Goal: Task Accomplishment & Management: Use online tool/utility

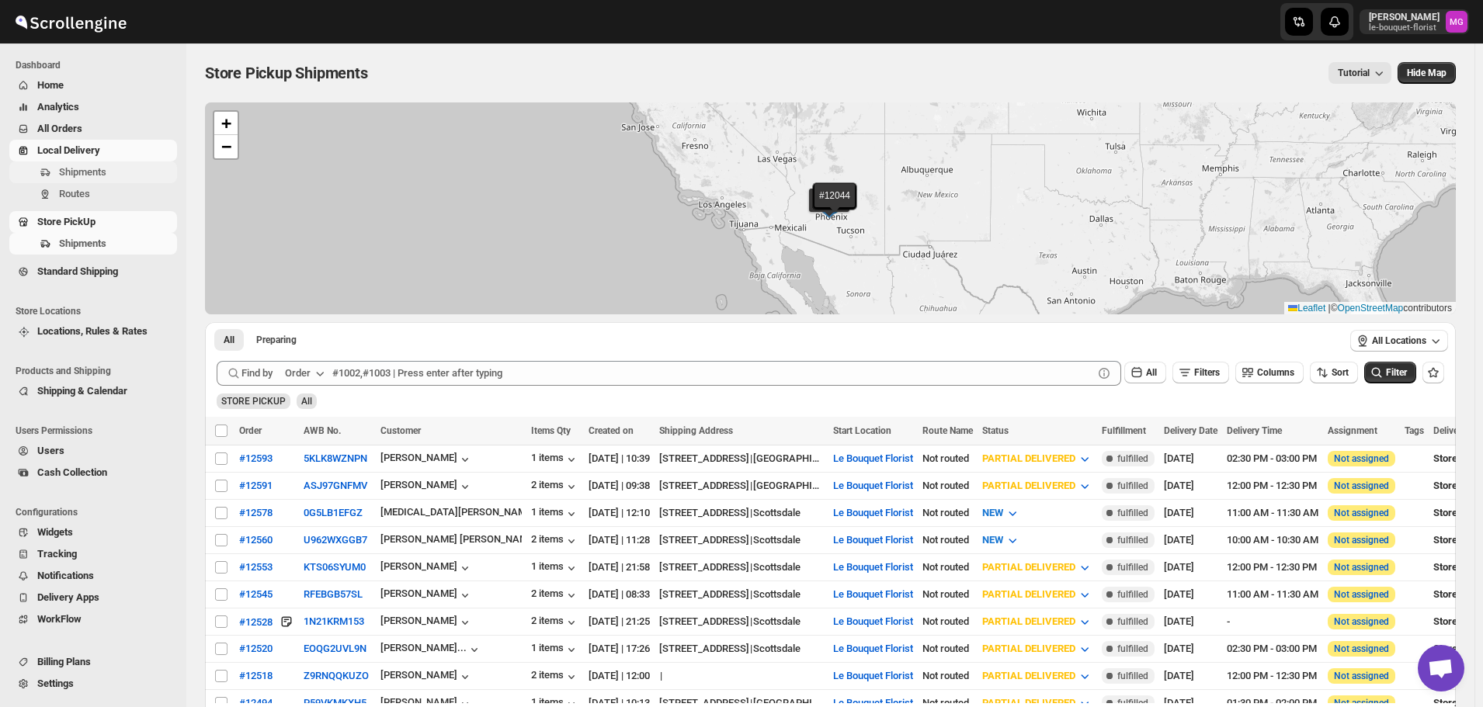
click at [68, 173] on span "Shipments" at bounding box center [82, 172] width 47 height 12
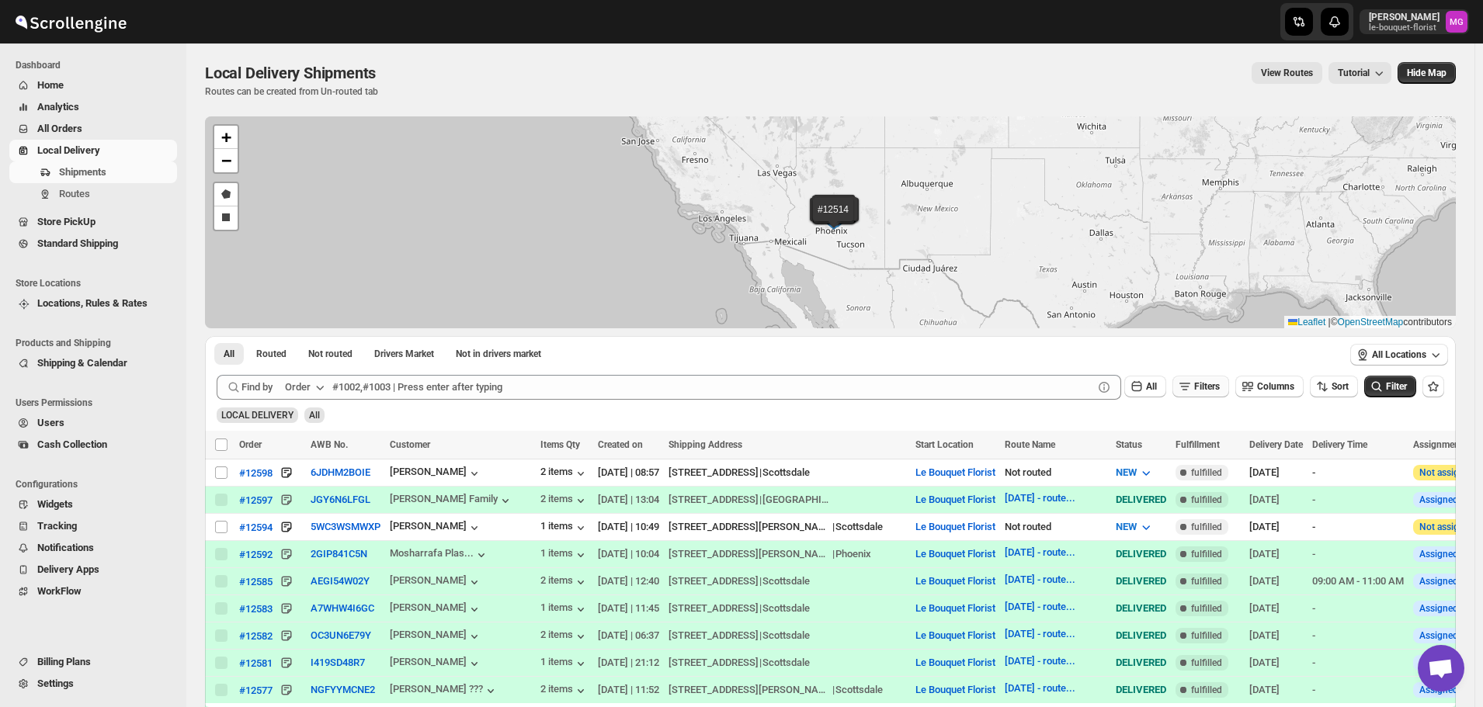
click at [1229, 386] on button "Filters" at bounding box center [1201, 387] width 57 height 22
click at [1225, 439] on button "Add Filter" at bounding box center [1207, 448] width 71 height 22
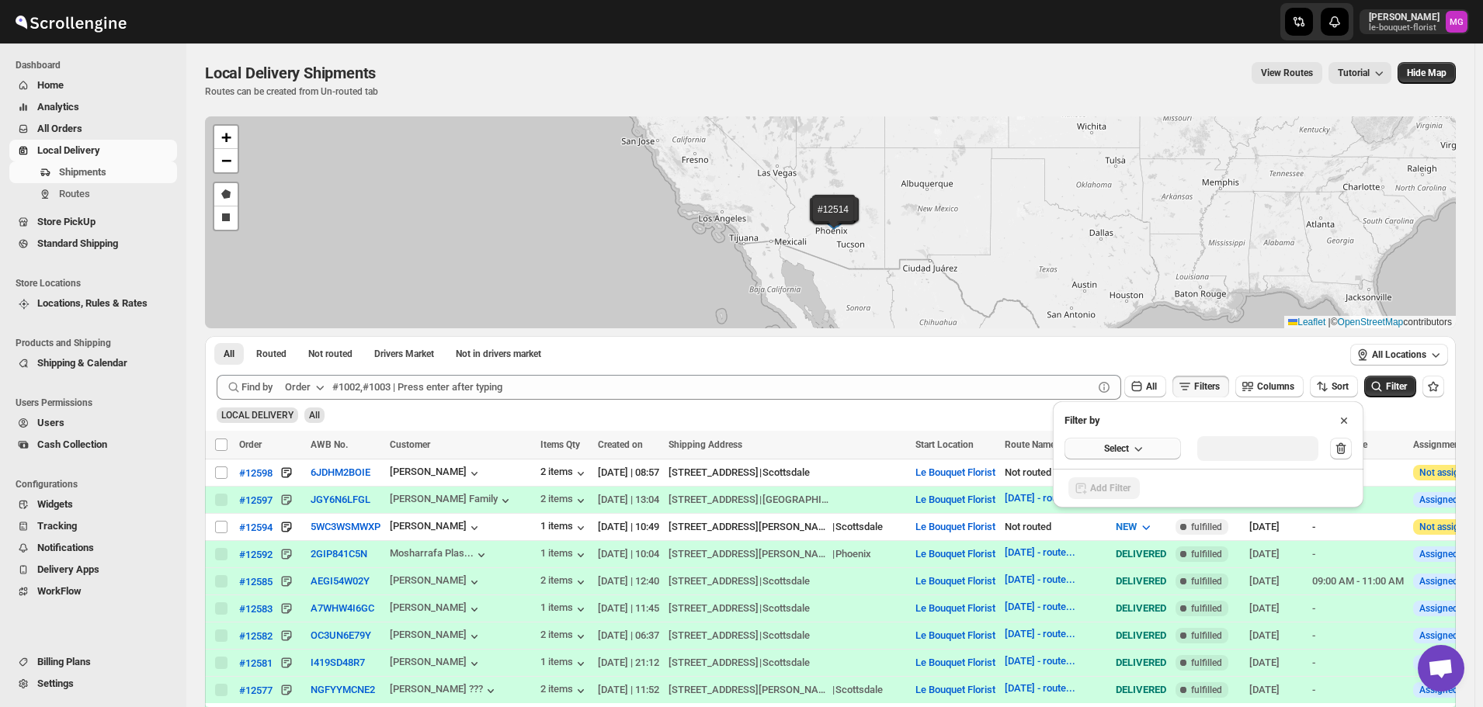
click at [1145, 457] on button "Select" at bounding box center [1123, 449] width 116 height 22
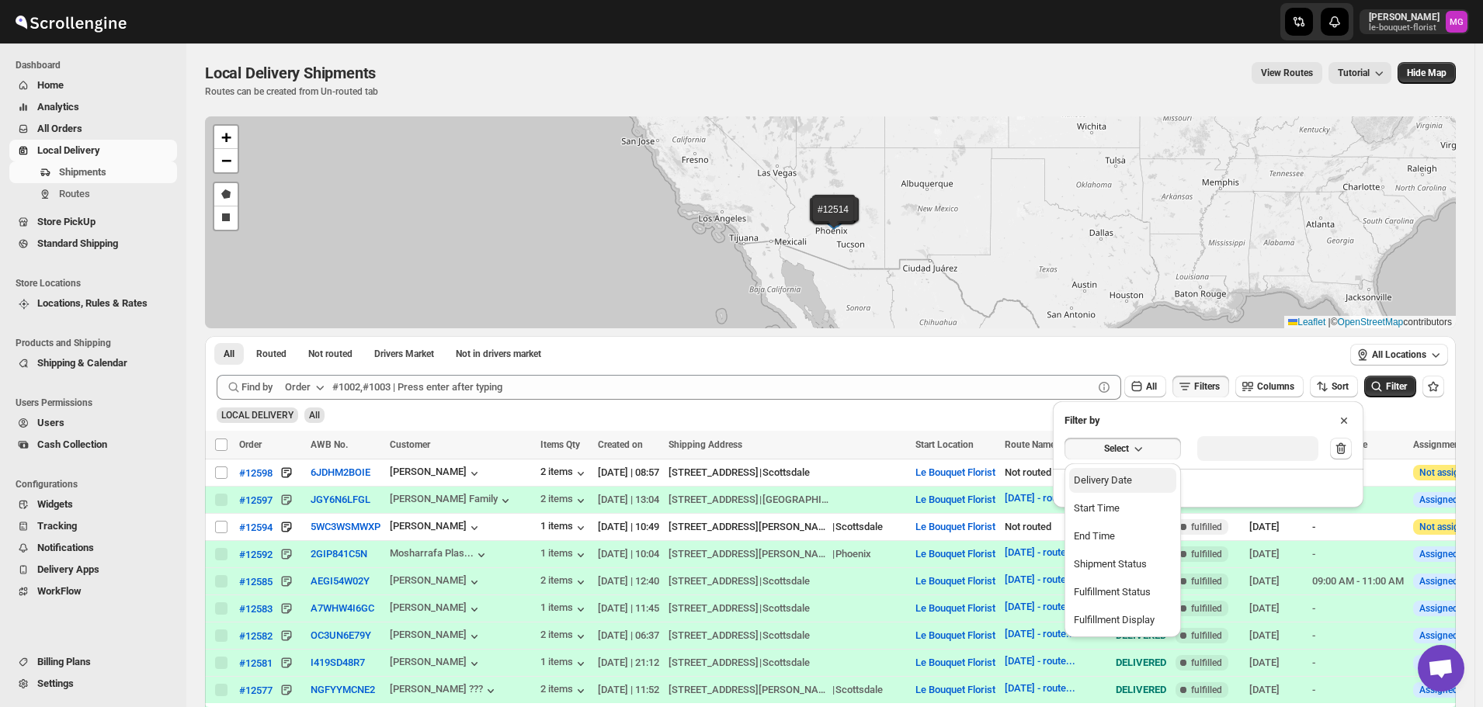
click at [1147, 491] on button "Delivery Date" at bounding box center [1122, 480] width 107 height 25
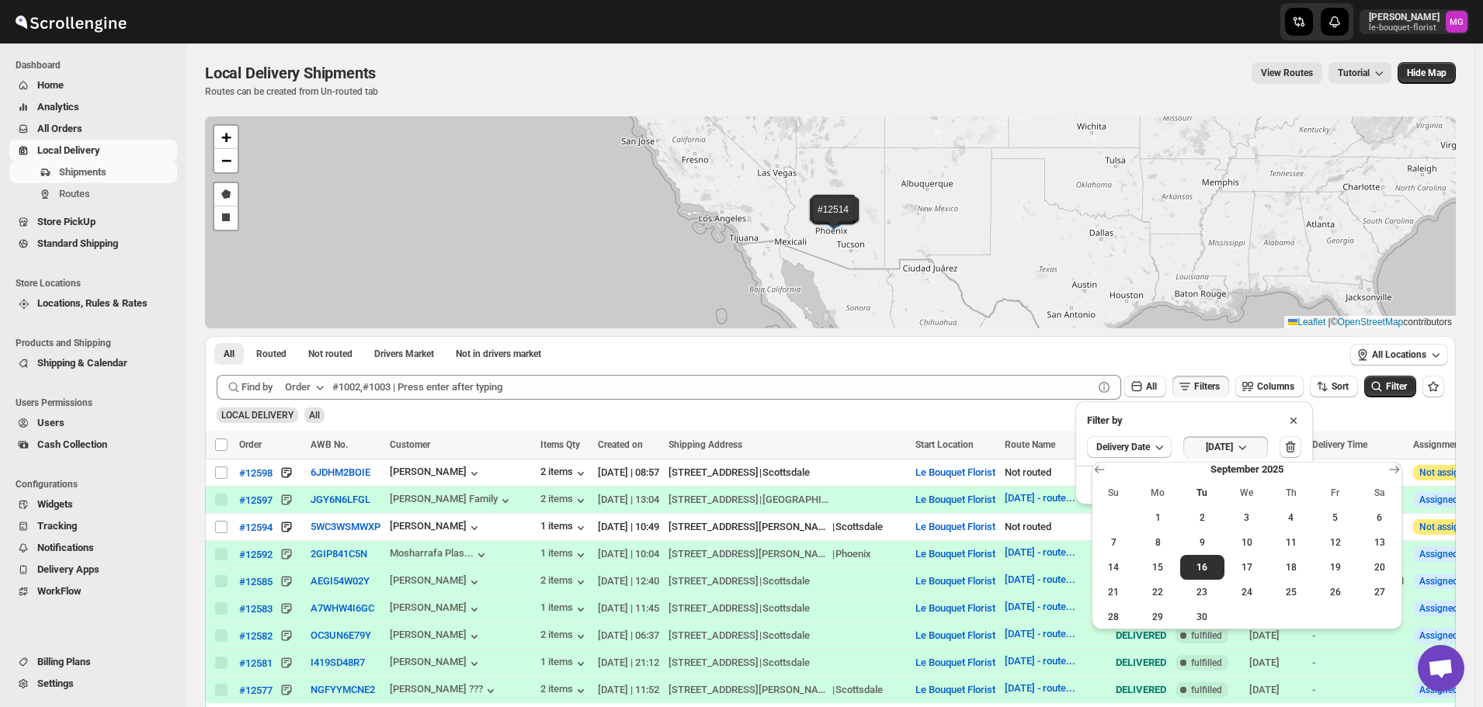
click at [1160, 571] on span "15" at bounding box center [1158, 567] width 32 height 12
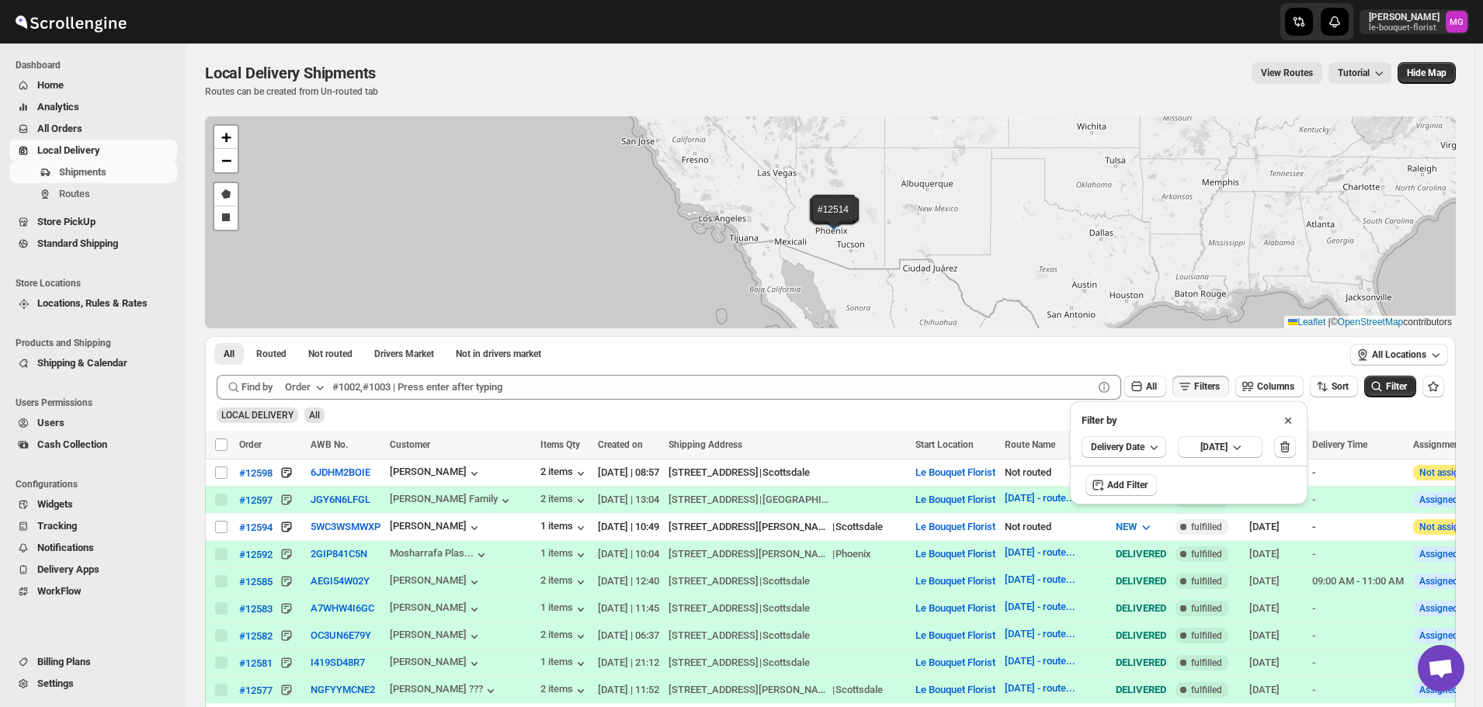
click at [1407, 385] on span "Filter" at bounding box center [1396, 386] width 21 height 11
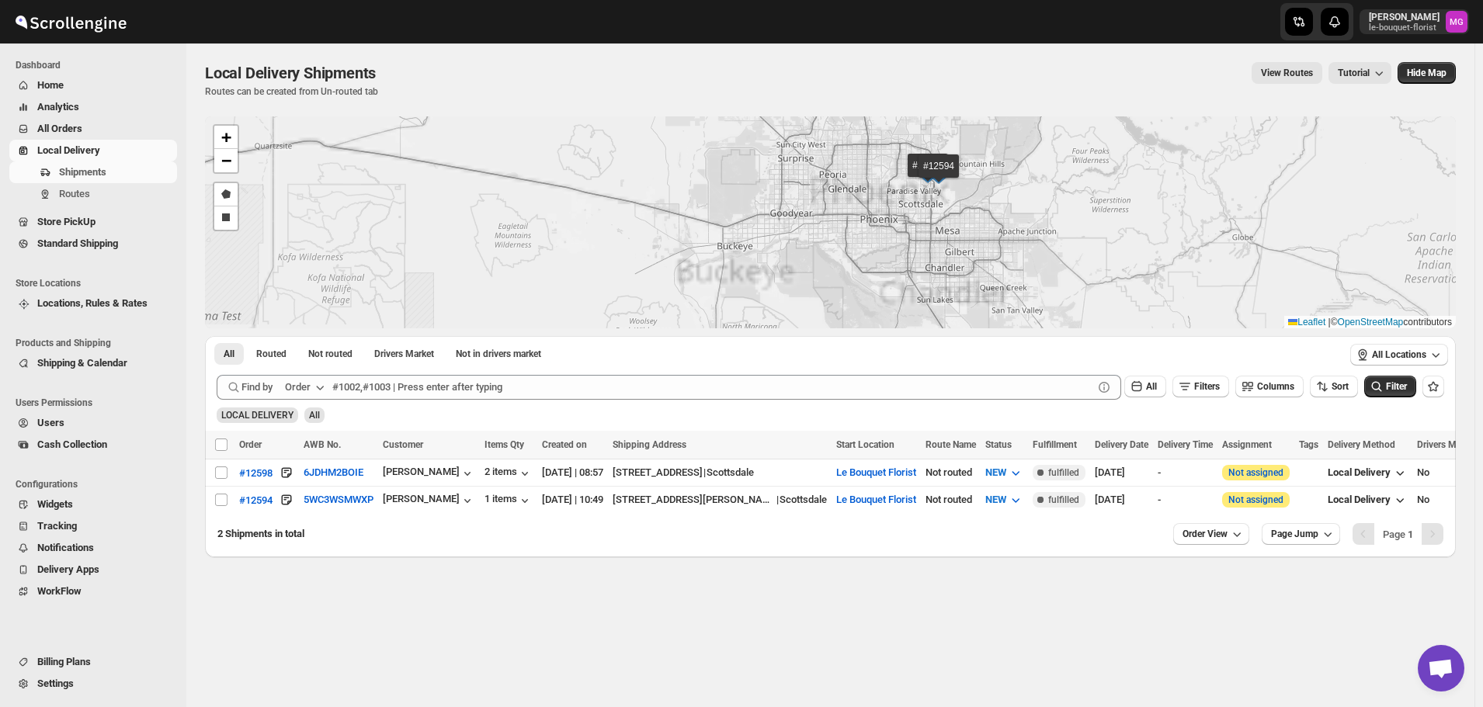
drag, startPoint x: 953, startPoint y: 224, endPoint x: 944, endPoint y: 242, distance: 20.5
click at [944, 242] on div "#12598 #12594 + − Draw a polygon Draw a rectangle Leaflet | © OpenStreetMap con…" at bounding box center [830, 222] width 1251 height 212
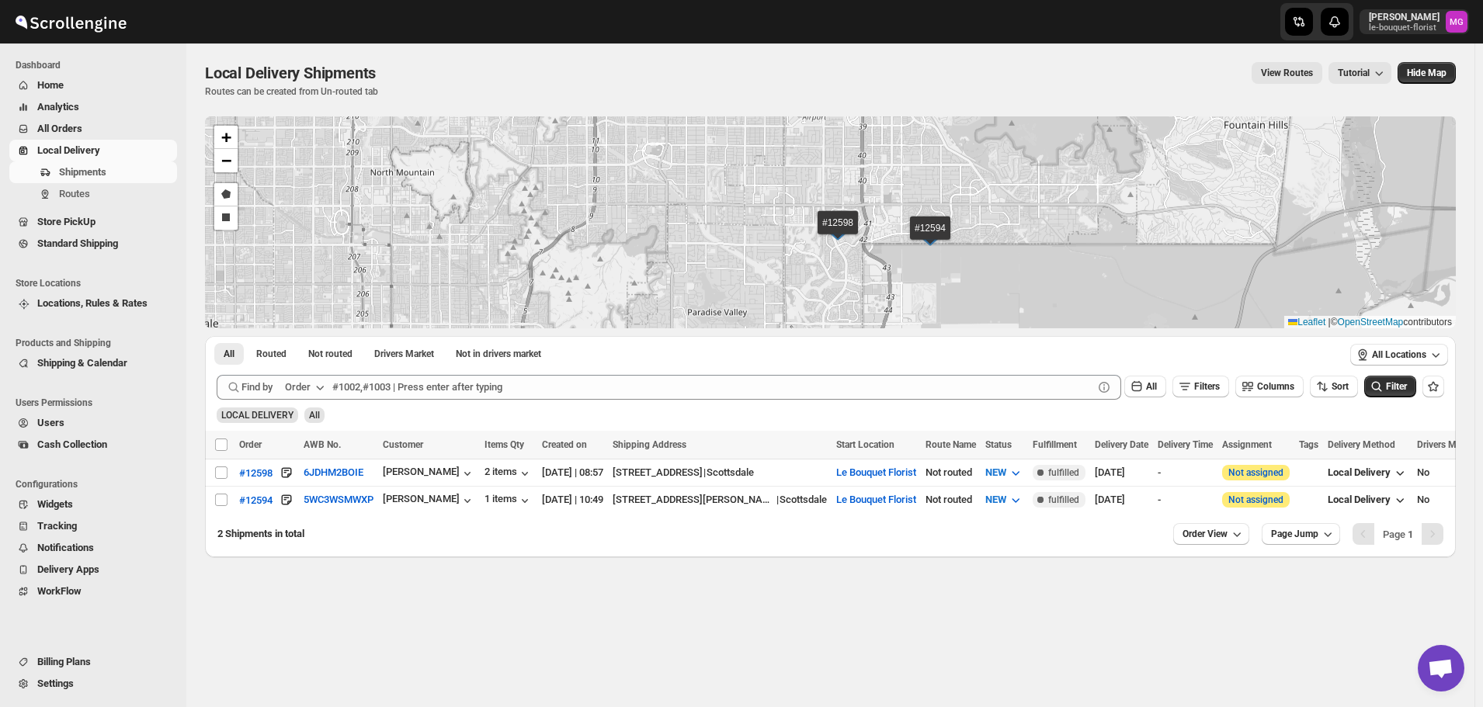
drag, startPoint x: 858, startPoint y: 188, endPoint x: 892, endPoint y: 278, distance: 96.3
click at [892, 278] on div "#12598 #12594 + − Draw a polygon Draw a rectangle Leaflet | © OpenStreetMap con…" at bounding box center [830, 222] width 1251 height 212
click at [485, 466] on div "2 items" at bounding box center [509, 474] width 48 height 16
click at [225, 446] on input "Select all shipments" at bounding box center [221, 445] width 12 height 12
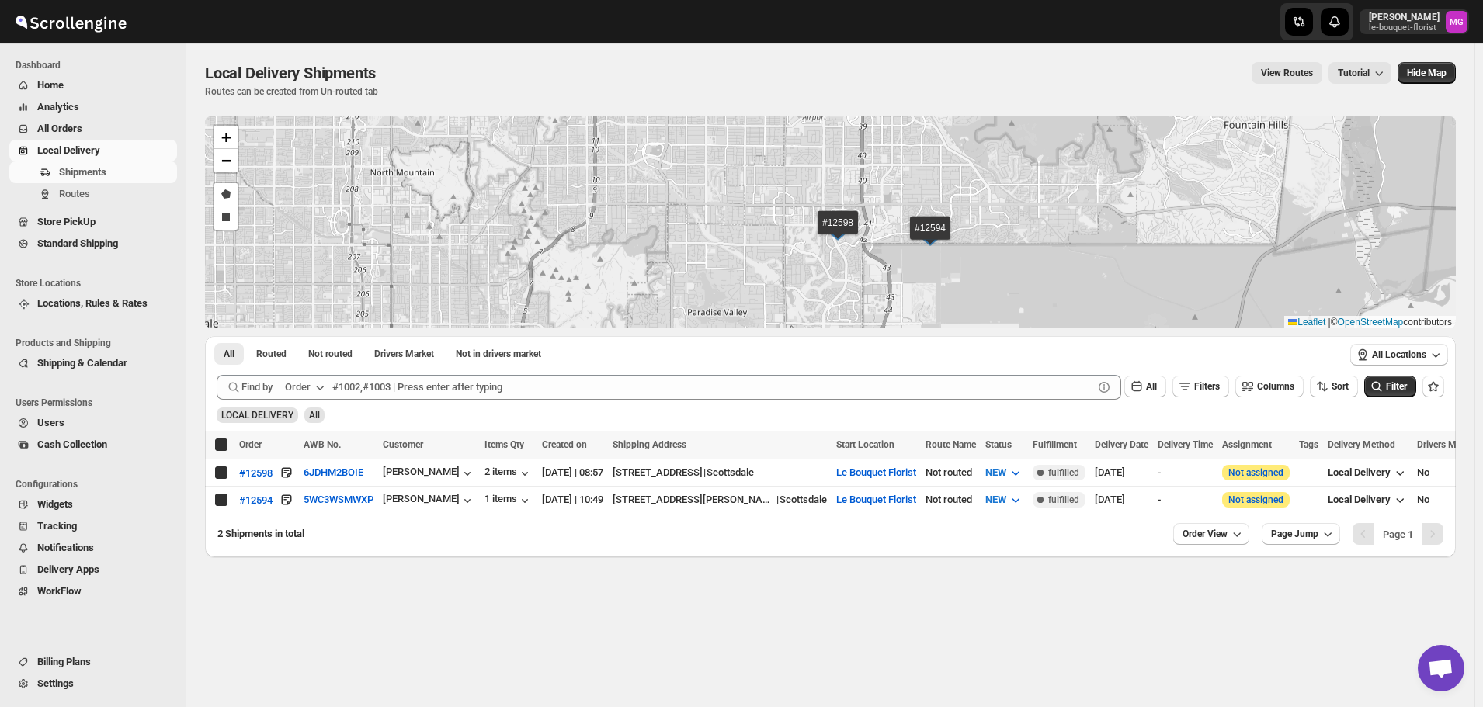
checkbox input "true"
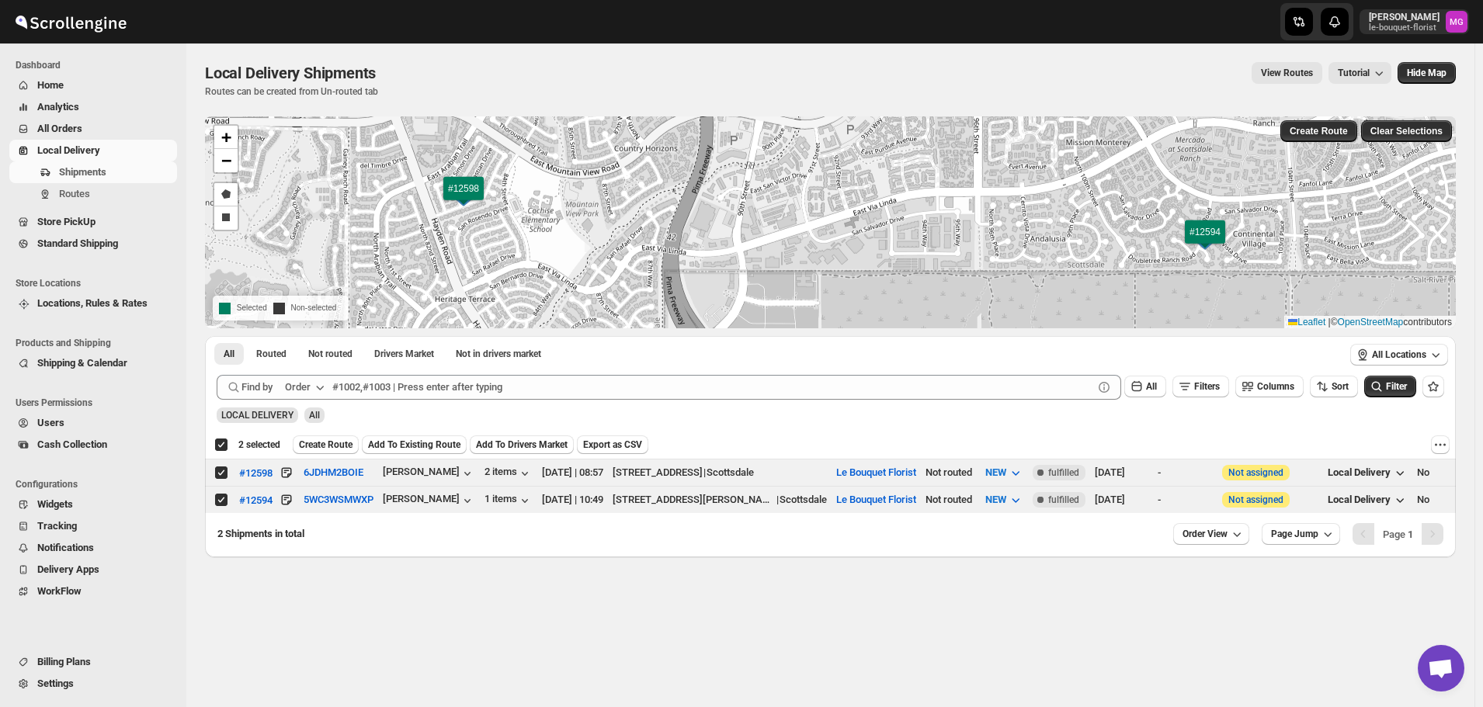
scroll to position [78, 0]
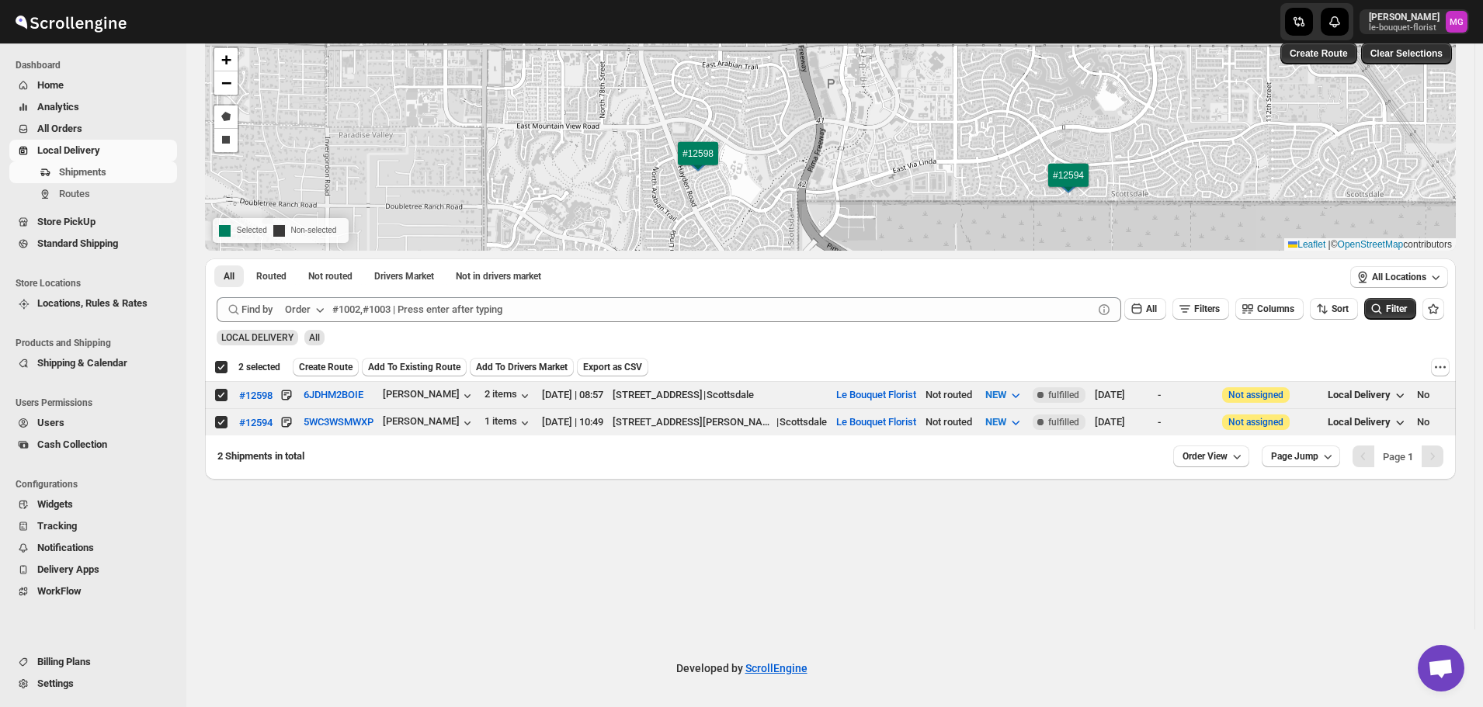
drag, startPoint x: 945, startPoint y: 165, endPoint x: 949, endPoint y: 203, distance: 37.5
click at [947, 203] on div "#12598 #12594 + − Draw a polygon Draw a rectangle Selected Non-selected Leaflet…" at bounding box center [830, 145] width 1251 height 212
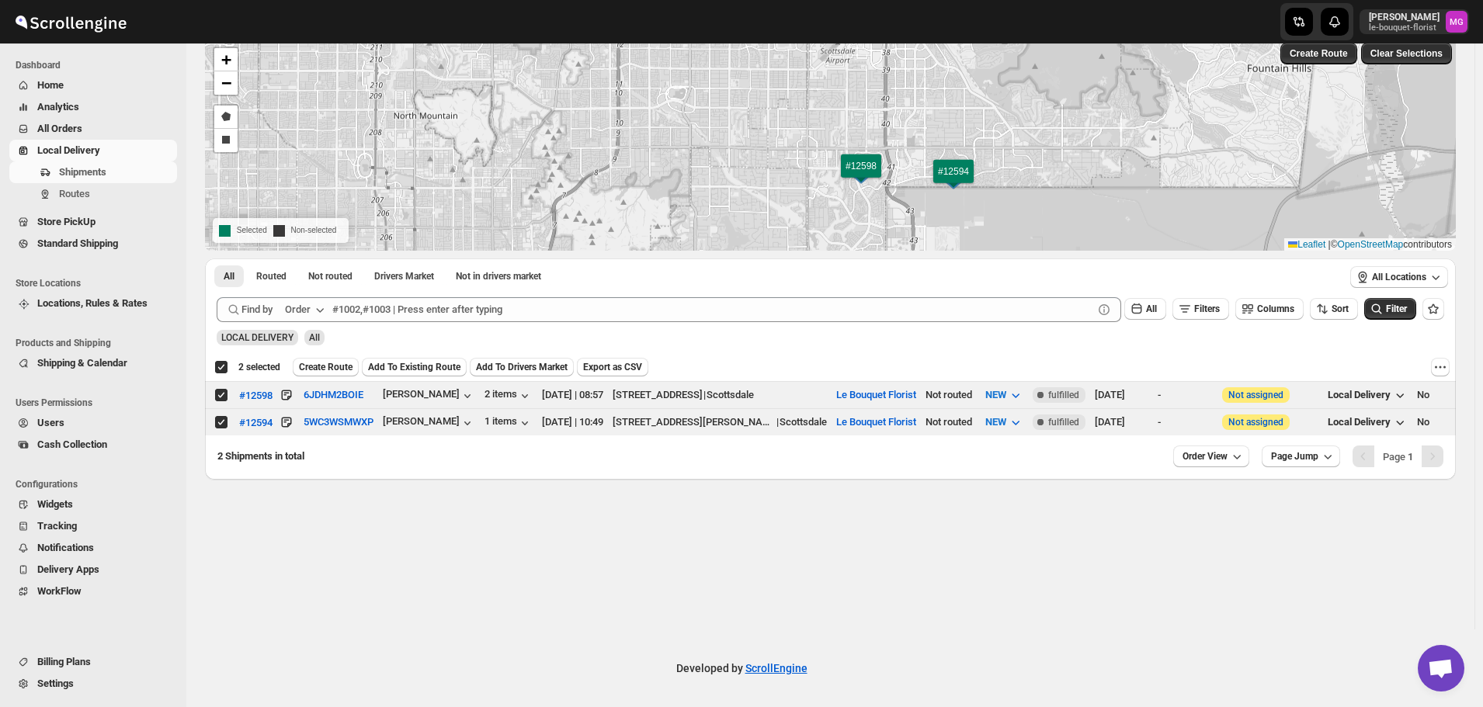
click at [338, 355] on div "Deselect all 2 shipments 2 selected Create Route Add To Existing Route Add To D…" at bounding box center [830, 367] width 1251 height 28
click at [351, 360] on button "Create Route" at bounding box center [326, 367] width 66 height 19
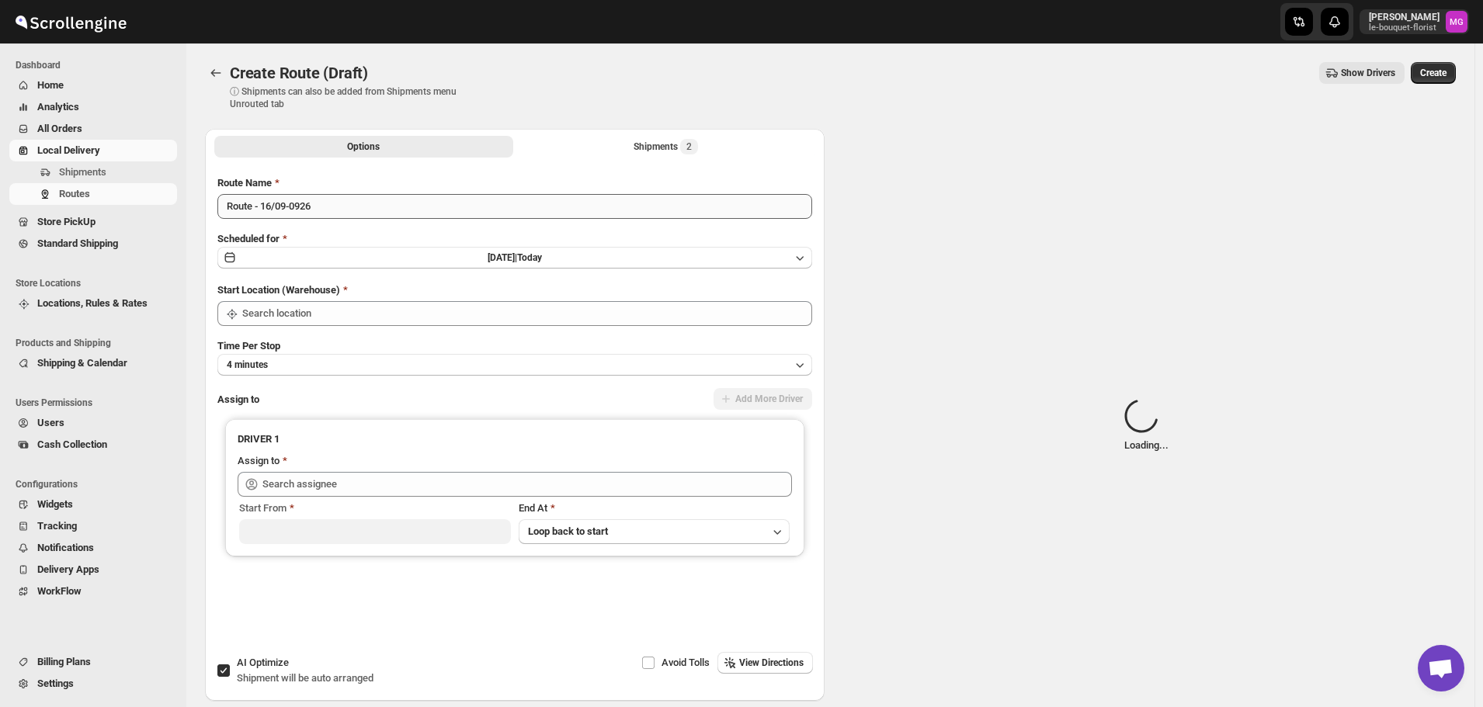
type input "Le Bouquet Florist"
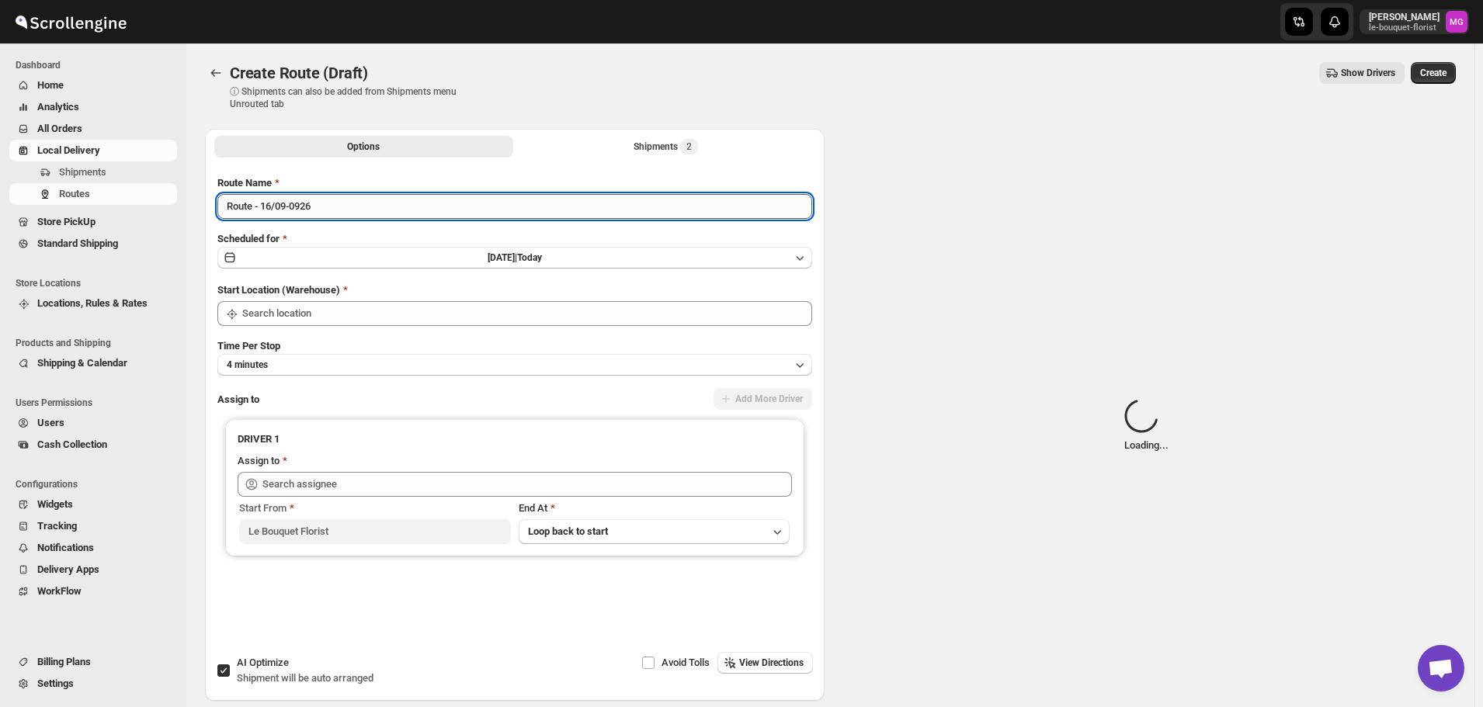
type input "Le Bouquet Florist"
click at [334, 204] on input "Route - 16/09-0926" at bounding box center [514, 206] width 595 height 25
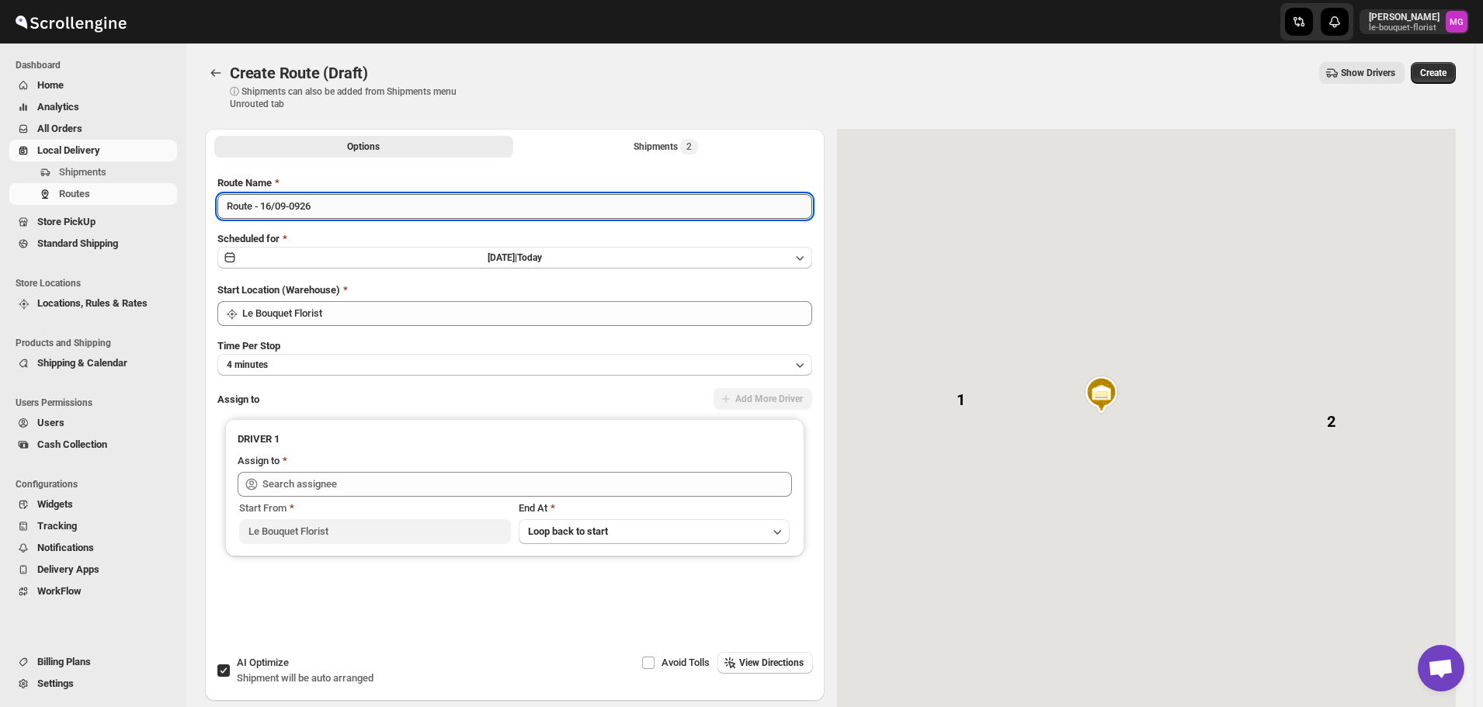
click at [334, 204] on input "Route - 16/09-0926" at bounding box center [514, 206] width 595 height 25
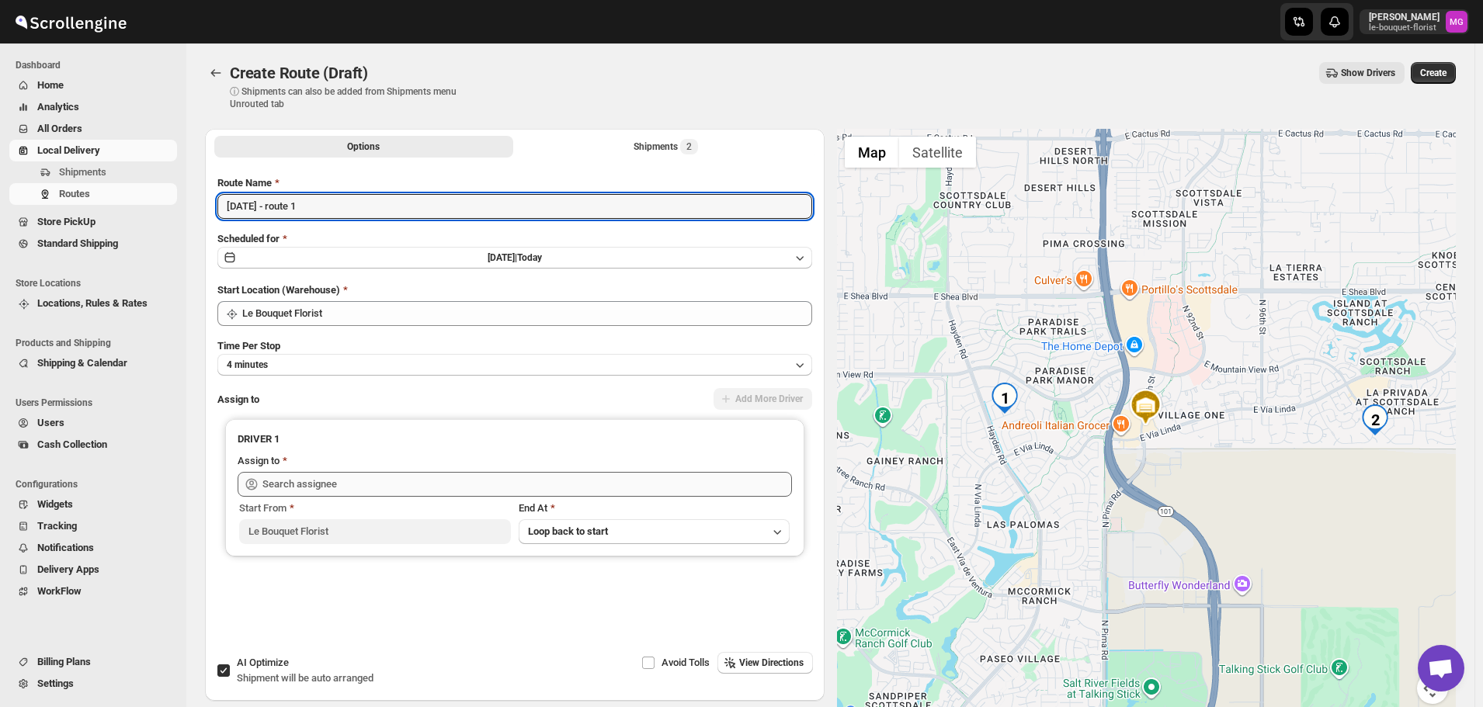
type input "[DATE] - route 1"
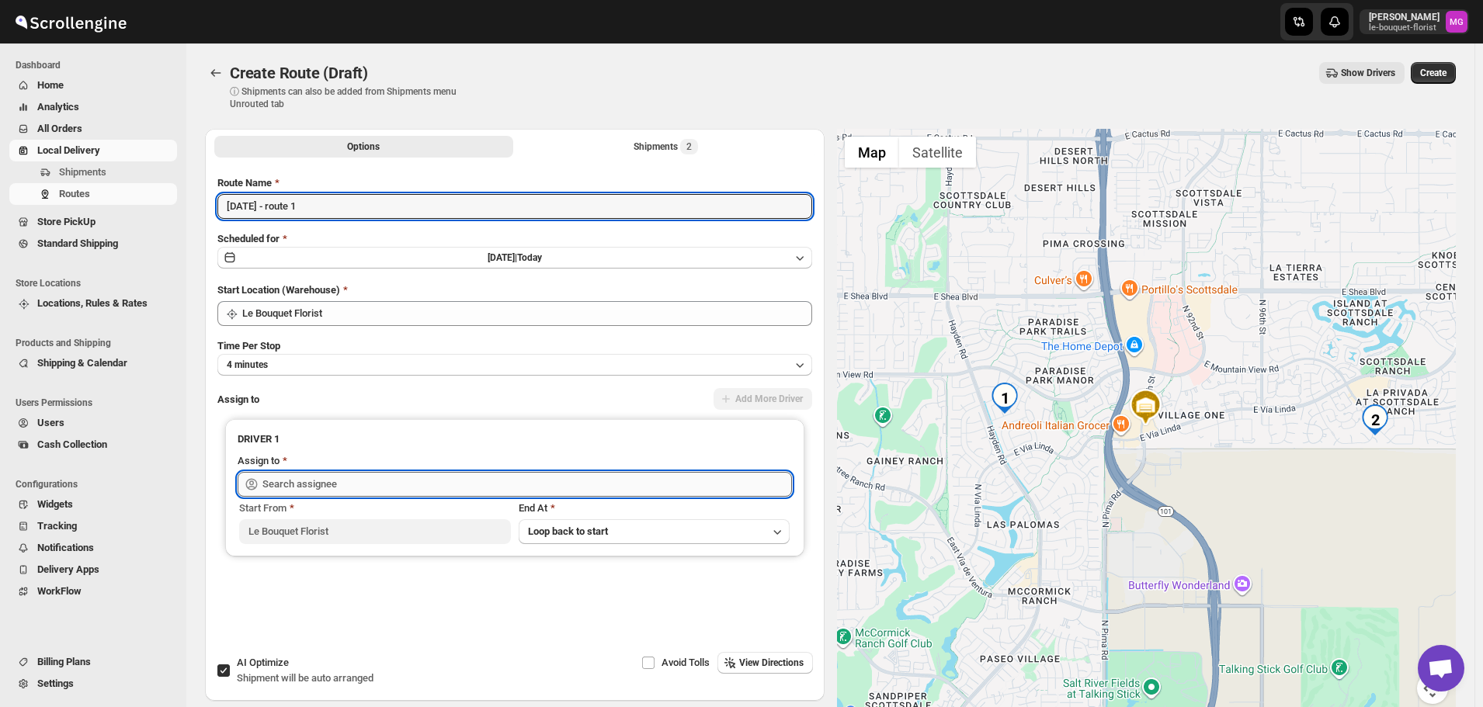
click at [310, 488] on input "text" at bounding box center [527, 484] width 530 height 25
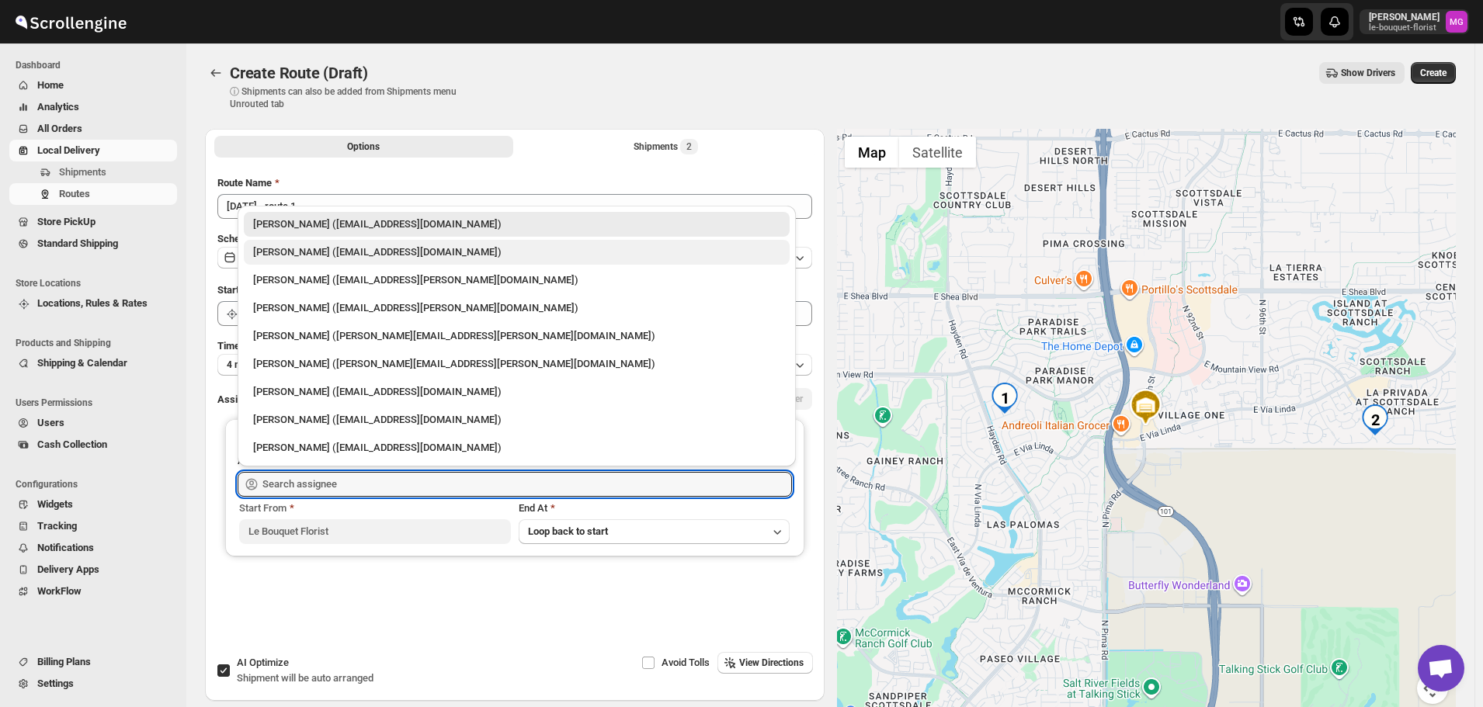
click at [321, 254] on div "[PERSON_NAME] ([EMAIL_ADDRESS][DOMAIN_NAME])" at bounding box center [516, 253] width 527 height 16
type input "[PERSON_NAME] ([EMAIL_ADDRESS][DOMAIN_NAME])"
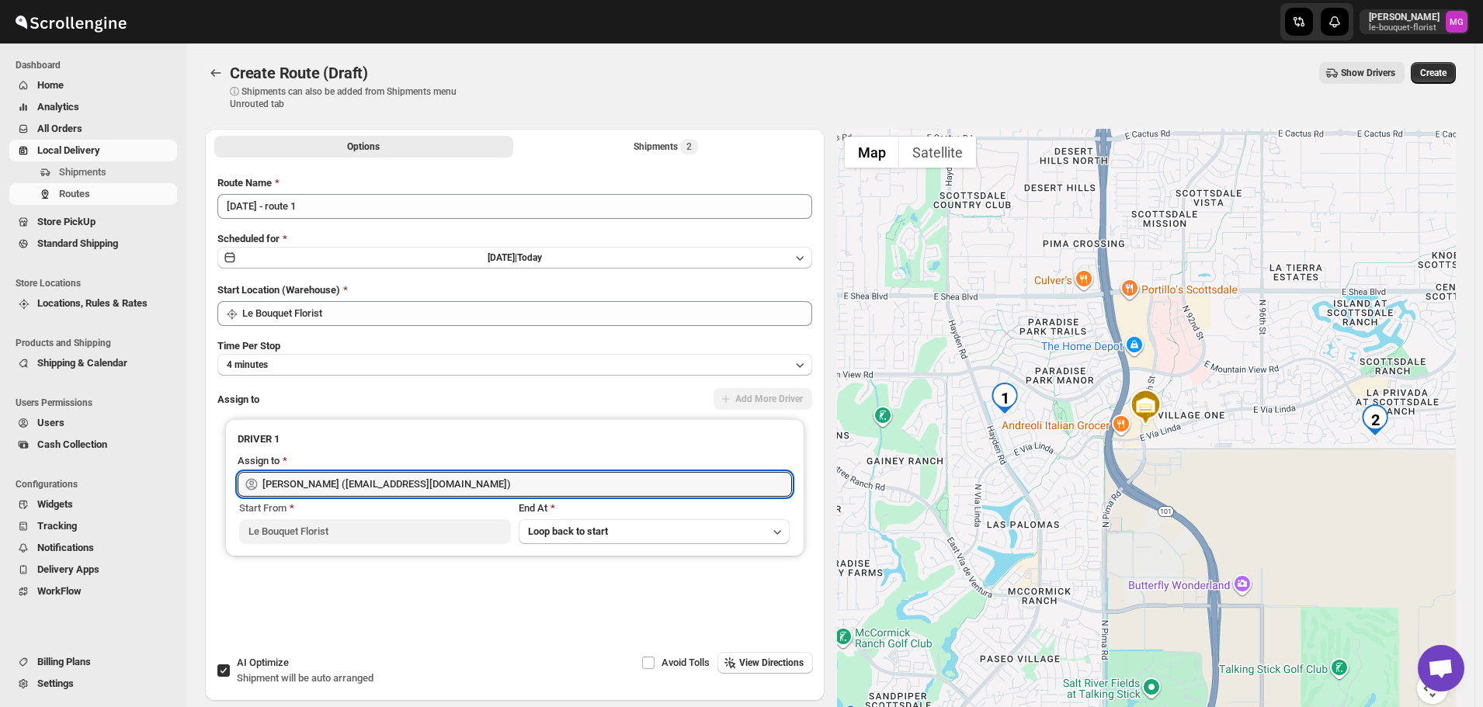
click at [253, 672] on span "Shipment will be auto arranged" at bounding box center [305, 678] width 137 height 12
click at [230, 672] on input "AI Optimize Shipment will be auto arranged" at bounding box center [223, 671] width 12 height 12
checkbox input "false"
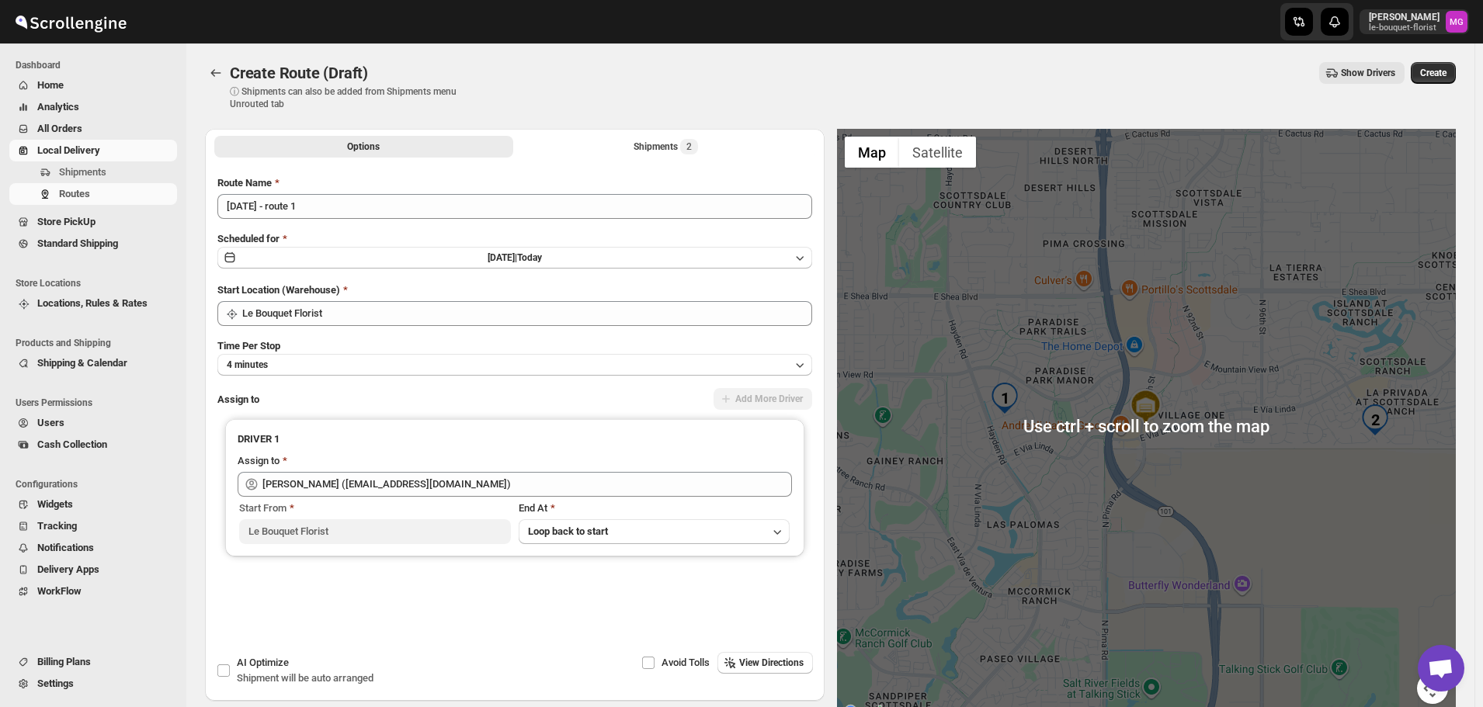
click at [1332, 460] on div at bounding box center [1147, 426] width 620 height 594
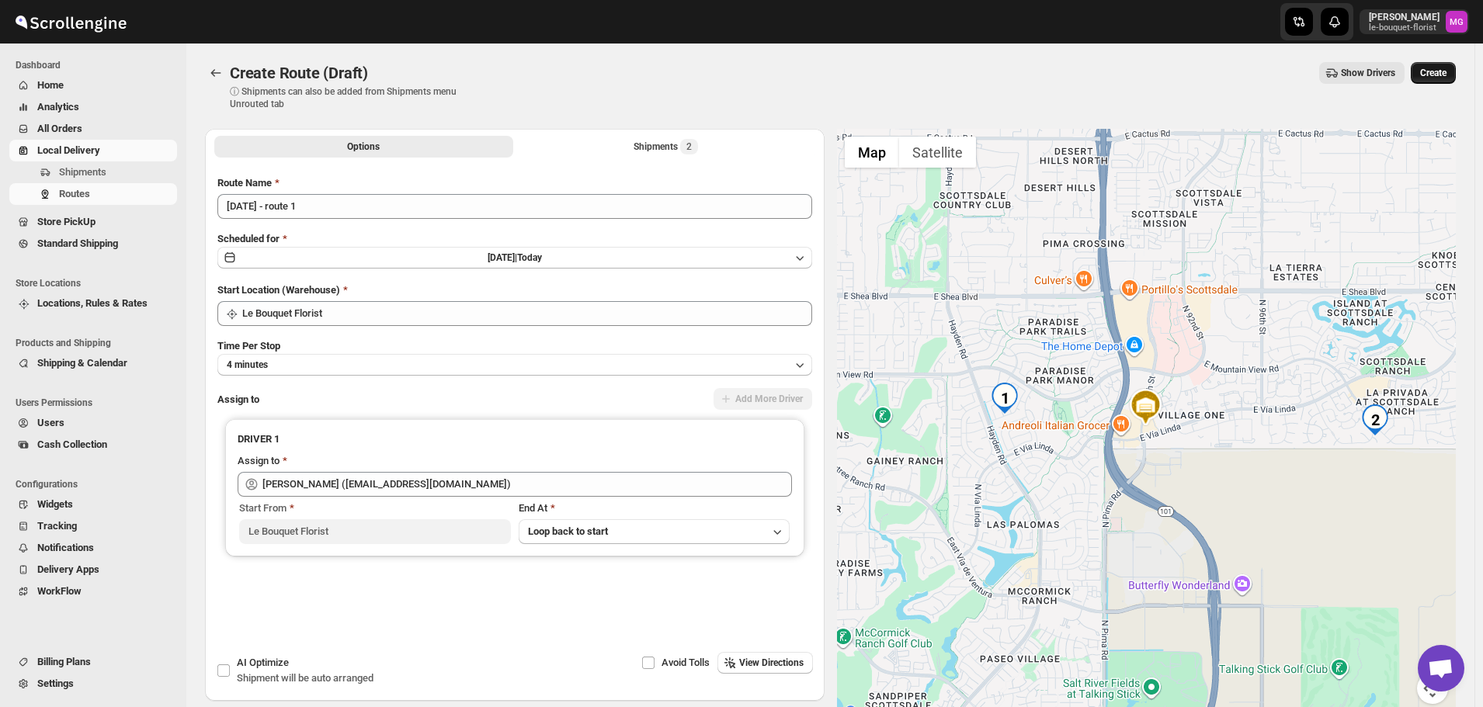
click at [1447, 75] on span "Create" at bounding box center [1433, 73] width 26 height 12
